Goal: Use online tool/utility

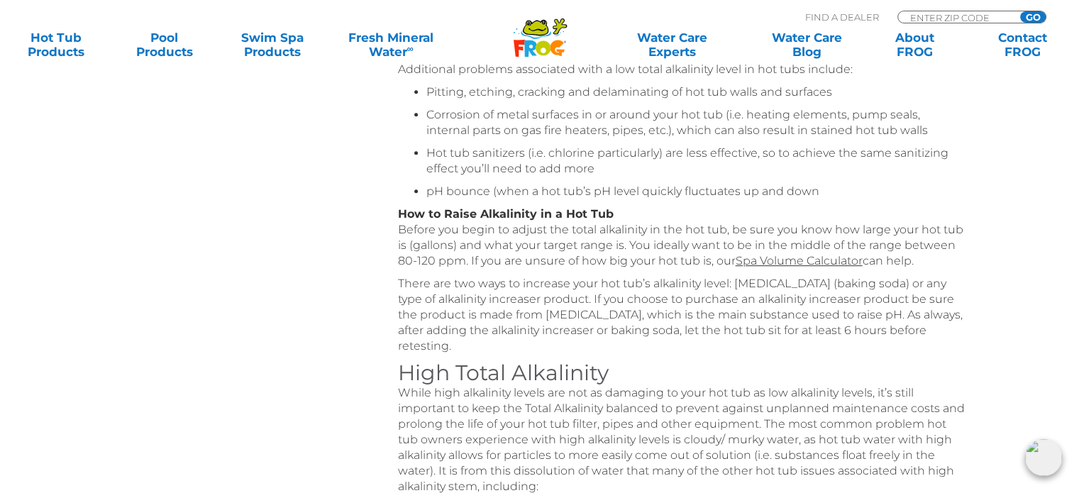
scroll to position [656, 0]
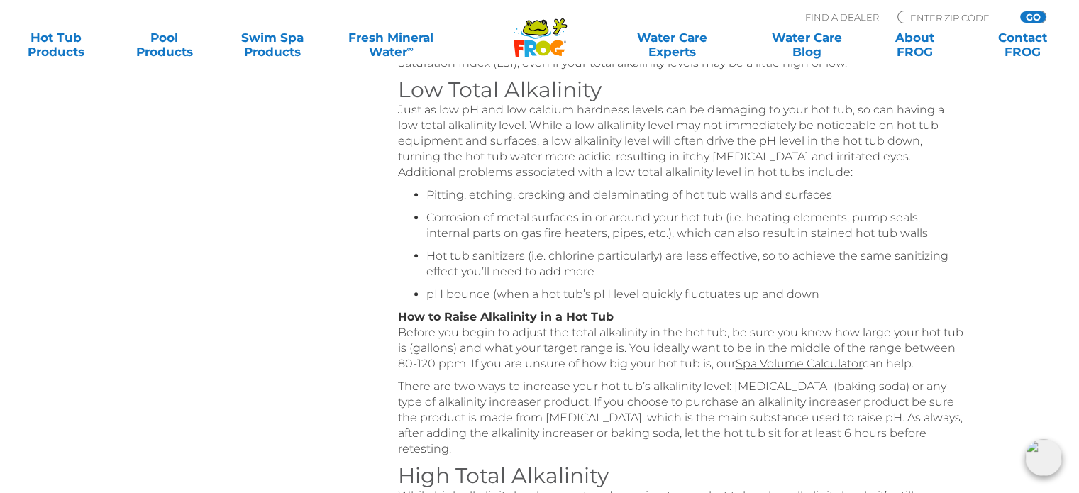
scroll to position [776, 0]
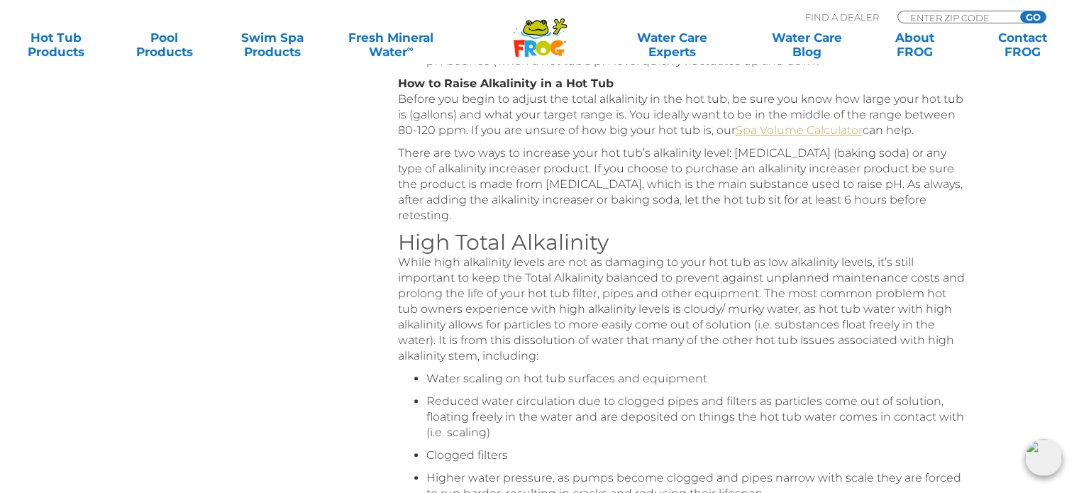
click at [805, 132] on link "Spa Volume Calculator" at bounding box center [799, 129] width 127 height 13
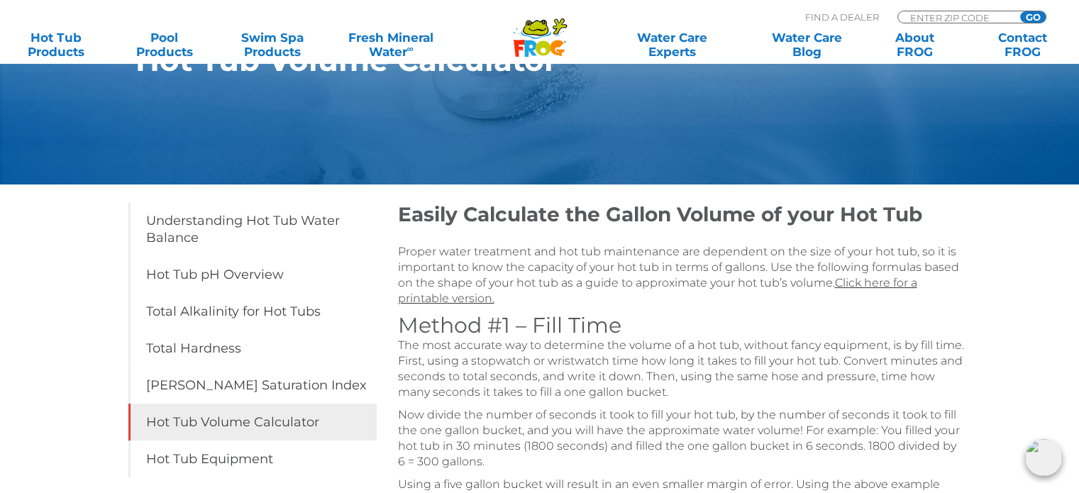
scroll to position [219, 0]
